Goal: Task Accomplishment & Management: Complete application form

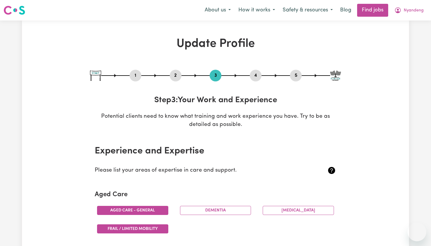
select select "2022"
select select "Certificate III (Individual Support)"
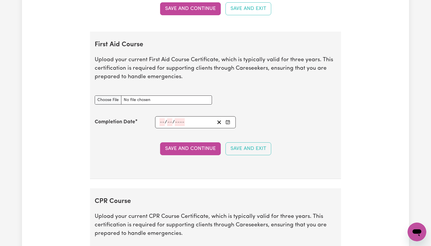
scroll to position [1096, 0]
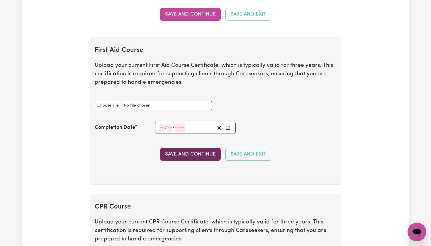
click at [191, 151] on button "Save and Continue" at bounding box center [190, 154] width 61 height 13
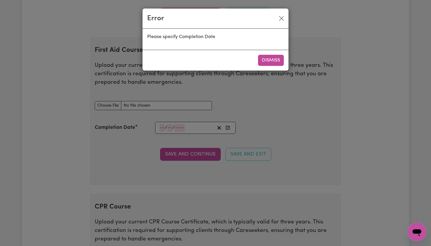
click at [284, 62] on div "Dismiss" at bounding box center [215, 60] width 146 height 21
click at [275, 66] on button "Dismiss" at bounding box center [271, 60] width 26 height 11
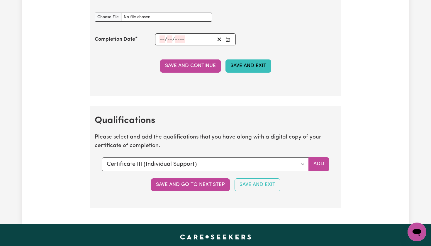
scroll to position [1343, 0]
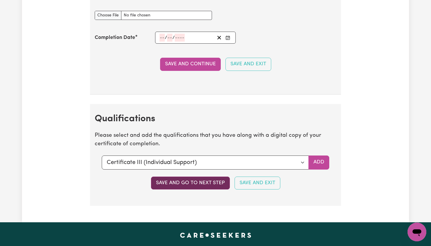
click at [207, 177] on button "Save and go to next step" at bounding box center [190, 183] width 79 height 13
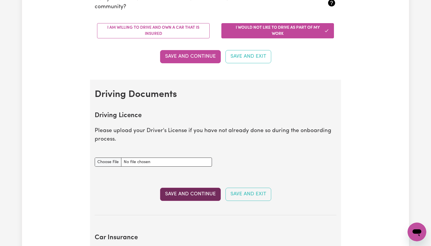
scroll to position [171, 0]
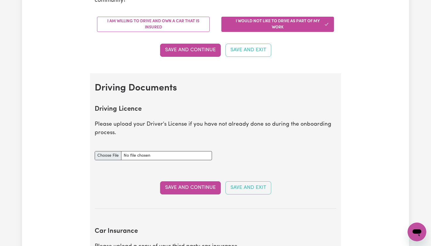
click at [105, 153] on input "Driving Licence document" at bounding box center [153, 155] width 117 height 9
type input "C:\fakepath\tempImageY1Afbr.jpg"
click at [199, 187] on button "Save and Continue" at bounding box center [190, 187] width 61 height 13
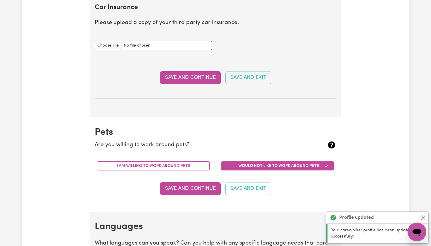
scroll to position [428, 0]
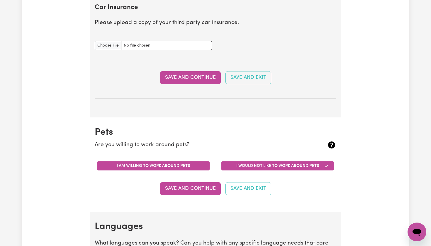
click at [180, 163] on button "I am willing to work around pets" at bounding box center [153, 165] width 112 height 9
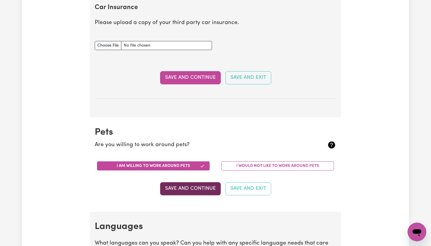
click at [192, 188] on button "Save and Continue" at bounding box center [190, 188] width 61 height 13
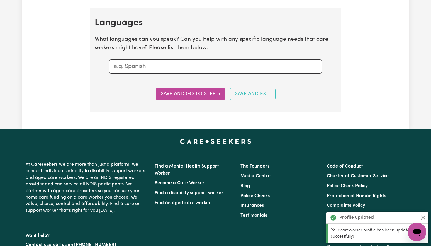
scroll to position [636, 0]
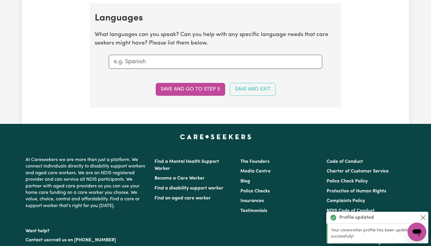
click at [168, 57] on input "text" at bounding box center [215, 61] width 203 height 9
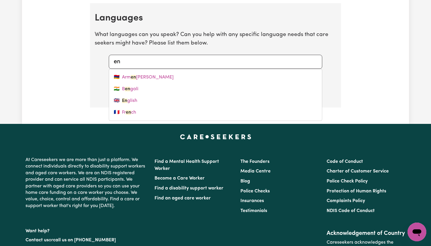
type input "e"
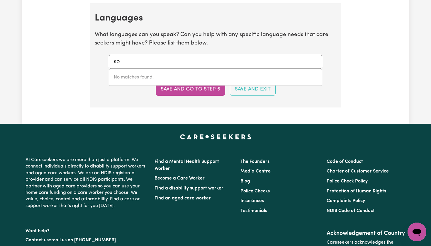
type input "s"
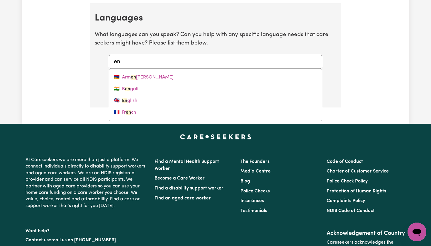
type input "eng"
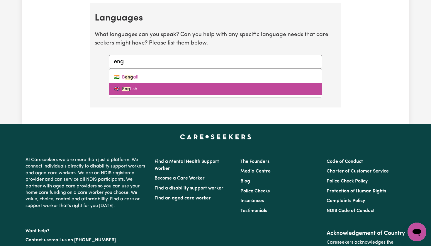
click at [140, 87] on link "🇬🇧 Eng lish" at bounding box center [215, 89] width 213 height 12
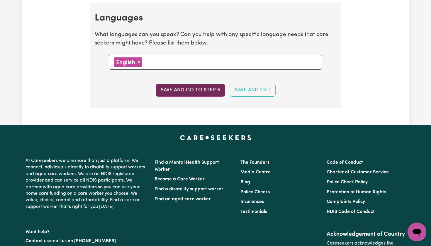
click at [213, 93] on button "Save and go to step 5" at bounding box center [190, 90] width 69 height 13
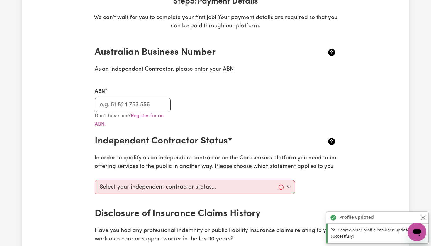
scroll to position [109, 0]
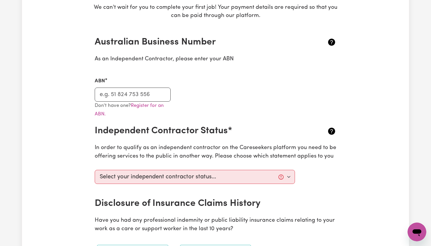
click at [333, 39] on icon at bounding box center [331, 42] width 7 height 7
click at [328, 41] on icon at bounding box center [331, 42] width 7 height 7
click at [237, 100] on div "ABN" at bounding box center [215, 85] width 248 height 31
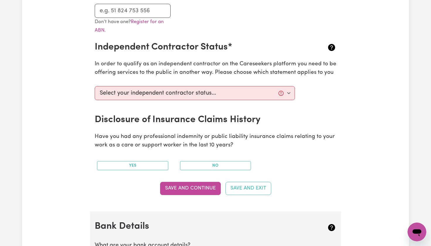
scroll to position [208, 0]
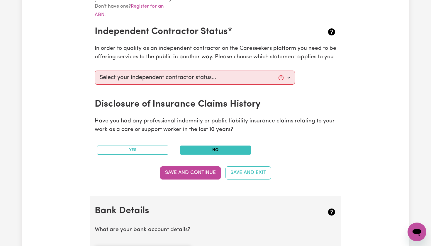
click at [237, 148] on button "No" at bounding box center [215, 150] width 71 height 9
select select "I am providing services by being employed by an organisation"
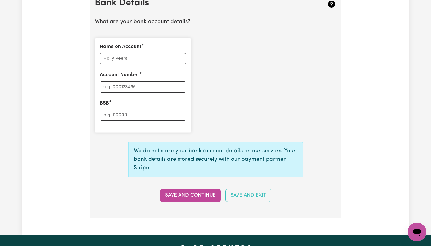
scroll to position [416, 0]
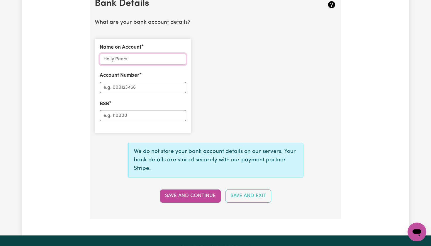
click at [157, 56] on input "Name on Account" at bounding box center [143, 59] width 86 height 11
type input "Nyandeng gwuad"
click at [141, 82] on input "Account Number" at bounding box center [143, 87] width 86 height 11
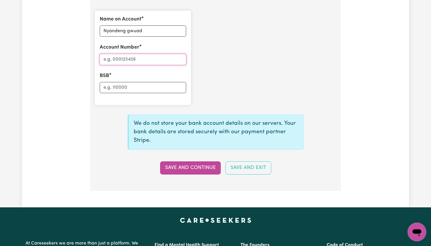
scroll to position [443, 0]
